Goal: Task Accomplishment & Management: Manage account settings

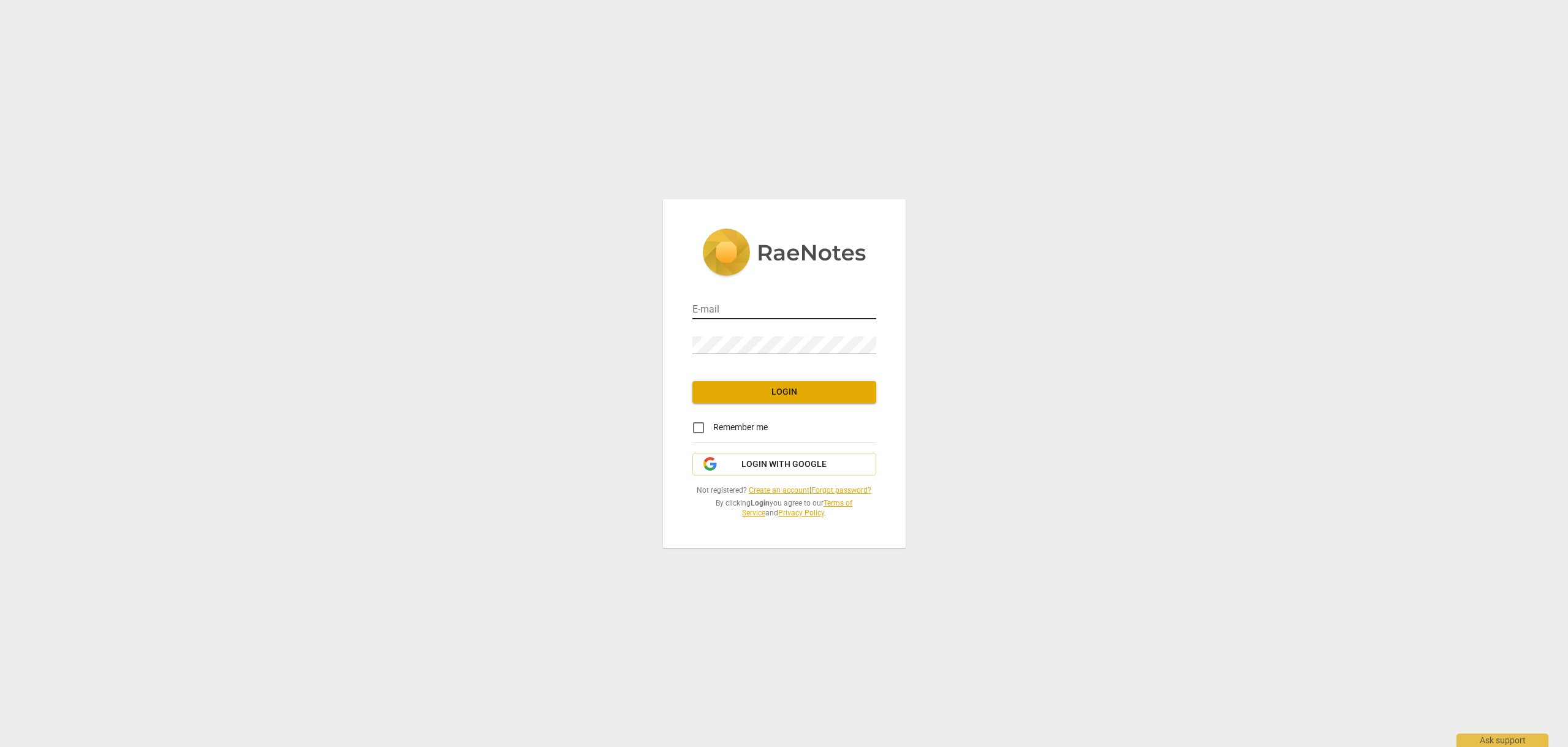
click at [721, 308] on input "email" at bounding box center [785, 310] width 184 height 18
type input "maria@newayscenter.com"
click at [698, 425] on input "Remember me" at bounding box center [698, 428] width 29 height 29
checkbox input "true"
click at [798, 390] on span "Login" at bounding box center [784, 392] width 164 height 12
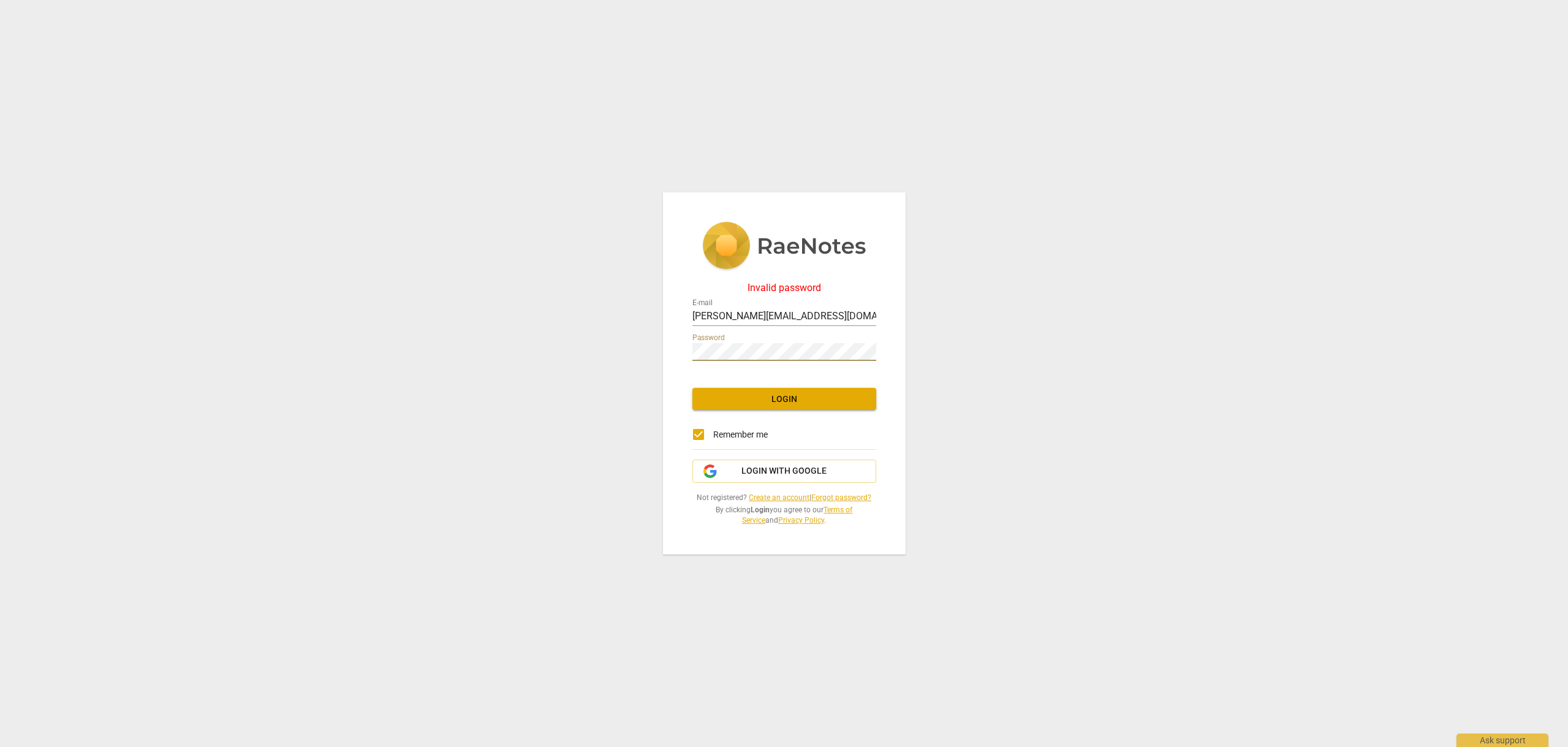
click at [655, 346] on div "Invalid password E-mail maria@newayscenter.com Password Login Remember me Login…" at bounding box center [784, 373] width 1568 height 747
click at [796, 401] on span "Login" at bounding box center [784, 399] width 164 height 12
click at [849, 496] on link "Forgot password?" at bounding box center [841, 498] width 60 height 9
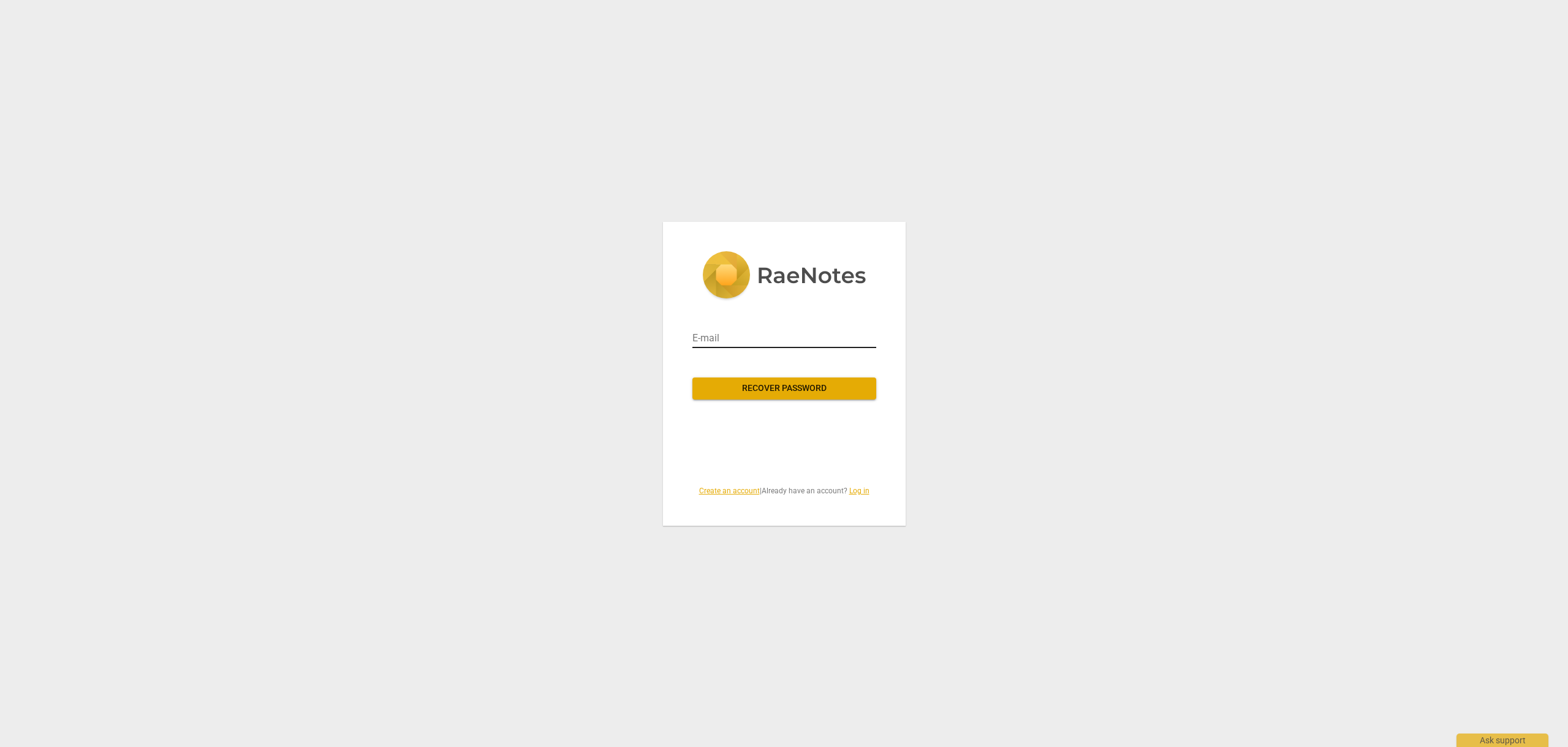
click at [717, 328] on input "email" at bounding box center [785, 338] width 184 height 20
type input "maria@newayscenter.com"
click at [820, 387] on span "Recover password" at bounding box center [784, 388] width 164 height 12
